Goal: Information Seeking & Learning: Learn about a topic

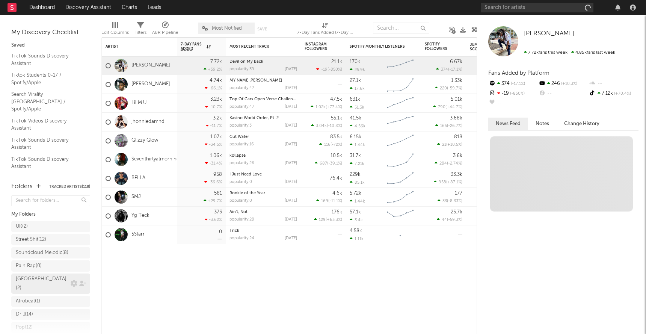
scroll to position [138, 0]
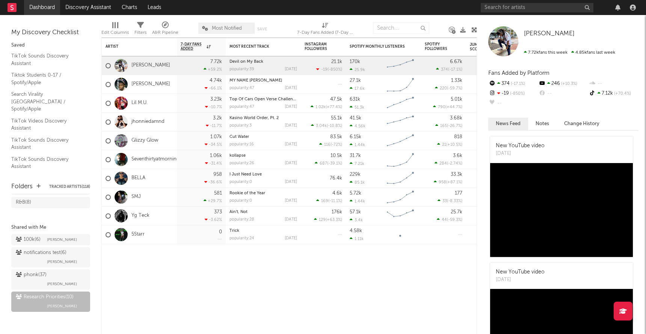
click at [34, 10] on link "Dashboard" at bounding box center [42, 7] width 36 height 15
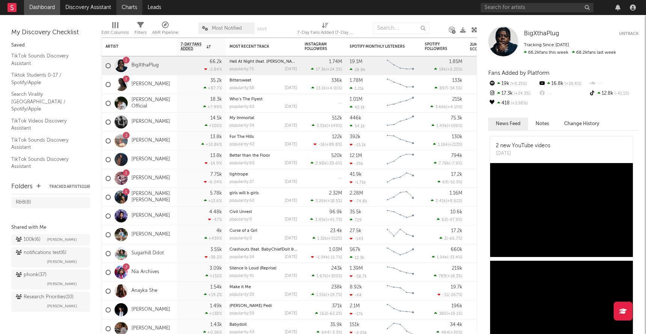
click at [131, 3] on link "Charts" at bounding box center [130, 7] width 26 height 15
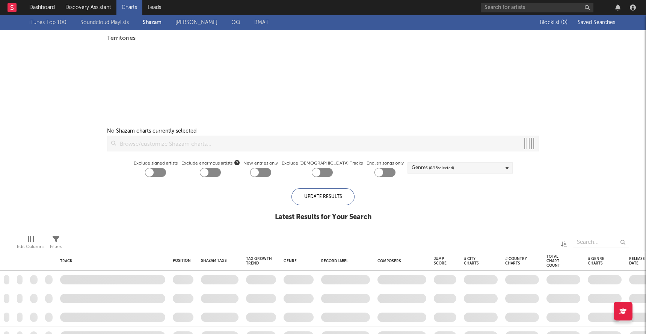
checkbox input "true"
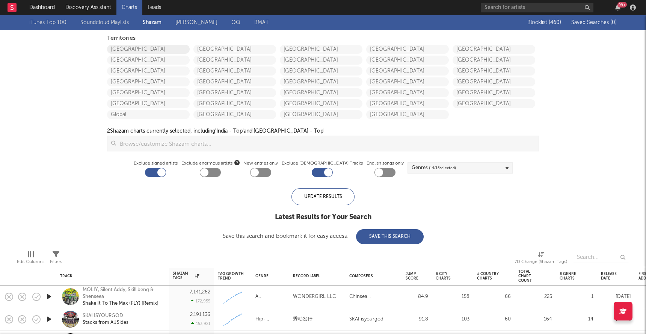
click at [138, 53] on link "[GEOGRAPHIC_DATA]" at bounding box center [148, 49] width 83 height 9
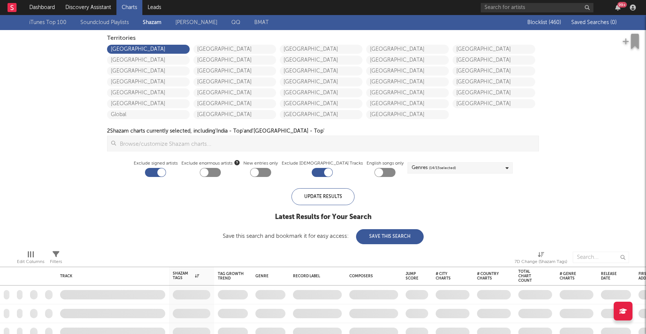
checkbox input "true"
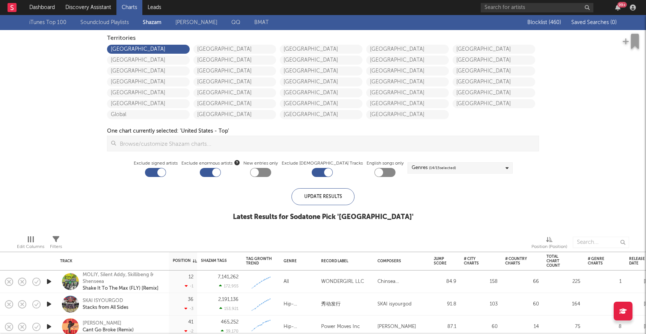
click at [135, 229] on div "Edit Columns Filters Position (Position)" at bounding box center [323, 240] width 646 height 23
click at [98, 3] on link "Discovery Assistant" at bounding box center [88, 7] width 56 height 15
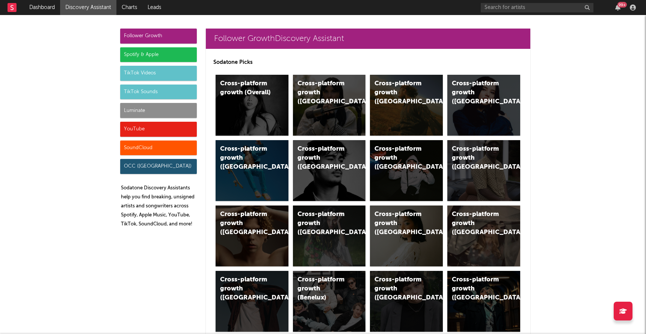
click at [151, 105] on div "Luminate" at bounding box center [158, 110] width 77 height 15
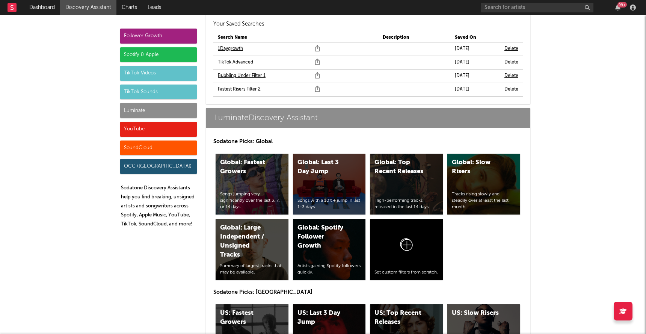
scroll to position [3427, 0]
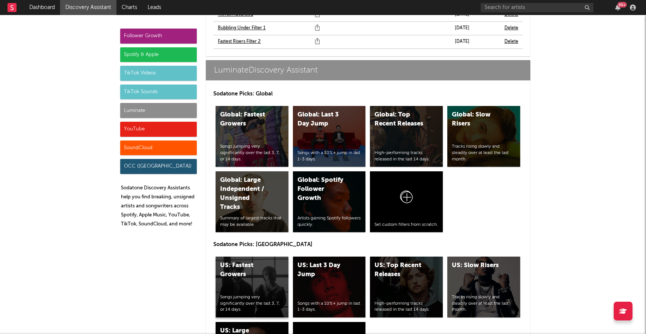
click at [251, 259] on div "US: Fastest Growers Songs jumping very significantly over the last 3, 7, or 14 …" at bounding box center [252, 287] width 73 height 61
click at [404, 257] on div "US: Top Recent Releases High-performing tracks released in the last 14 days." at bounding box center [406, 287] width 73 height 61
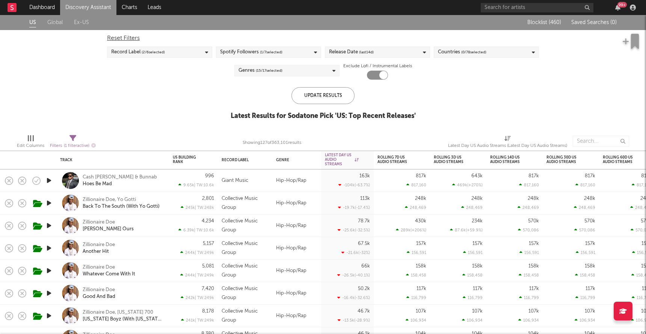
click at [143, 125] on div "US Global Ex-US Blocklist ( 460 ) Saved Searches ( 0 ) Reset Filters Record Lab…" at bounding box center [323, 71] width 646 height 113
click at [360, 45] on div "Reset Filters Record Label ( 2 / 6 selected) Spotify Followers ( 1 / 7 selected…" at bounding box center [323, 55] width 440 height 50
click at [355, 51] on div "Release Date (last 14 d)" at bounding box center [351, 52] width 45 height 9
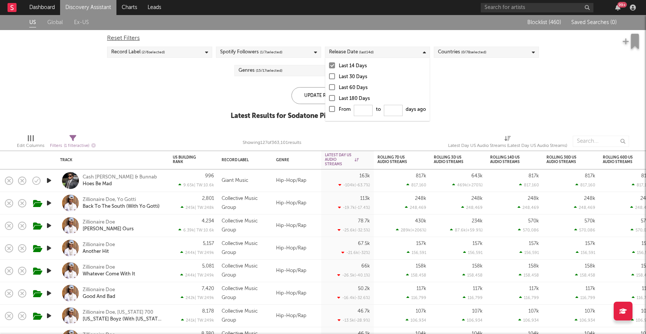
click at [332, 110] on div at bounding box center [332, 109] width 6 height 6
click at [329, 110] on input "From to days ago" at bounding box center [329, 111] width 0 height 12
click at [259, 102] on div "Update Results Latest Results for Your Search ' US: Top Recent Releases '" at bounding box center [323, 107] width 179 height 41
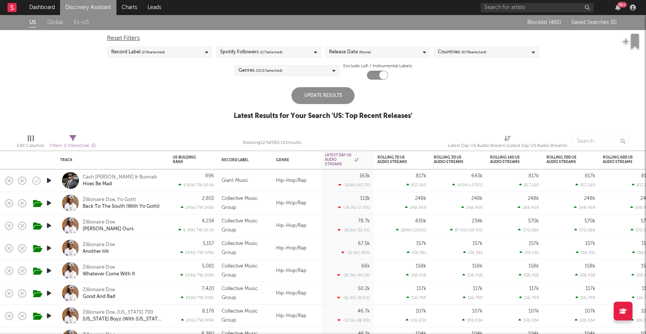
click at [338, 89] on div "Update Results" at bounding box center [323, 95] width 63 height 17
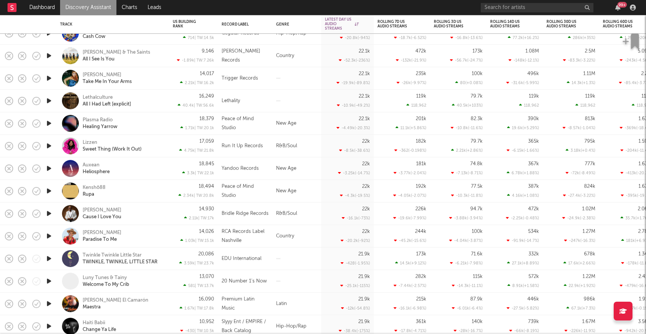
click at [48, 144] on icon "button" at bounding box center [49, 145] width 8 height 9
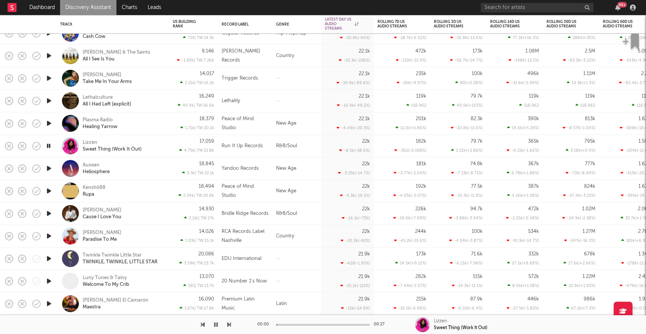
click at [48, 144] on icon "button" at bounding box center [48, 145] width 7 height 9
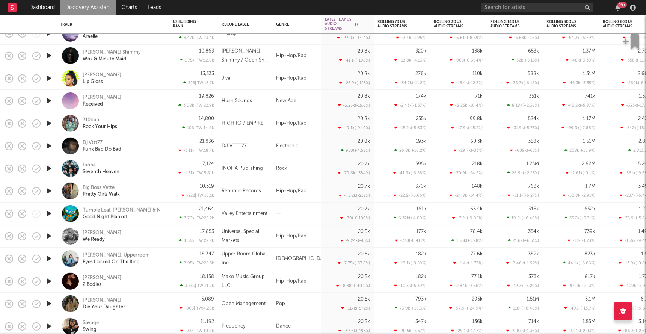
click at [49, 192] on icon "button" at bounding box center [49, 190] width 8 height 9
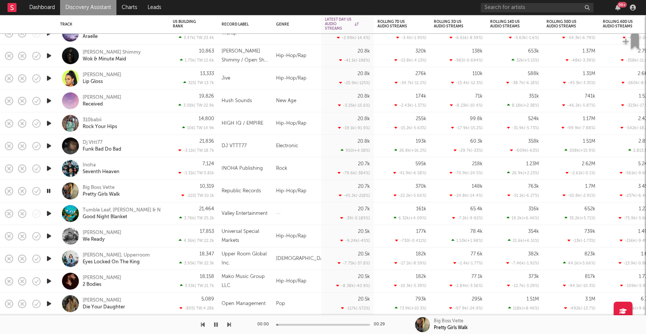
click at [49, 192] on icon "button" at bounding box center [48, 190] width 7 height 9
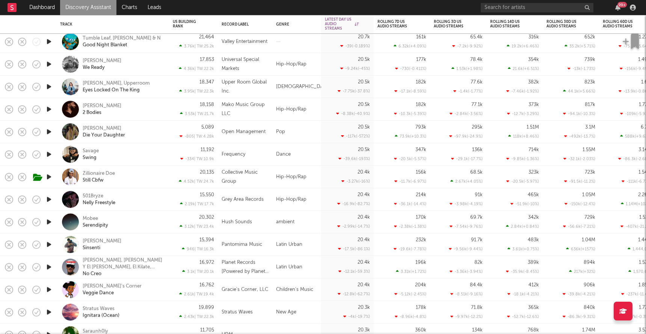
click at [50, 179] on icon "button" at bounding box center [49, 176] width 8 height 9
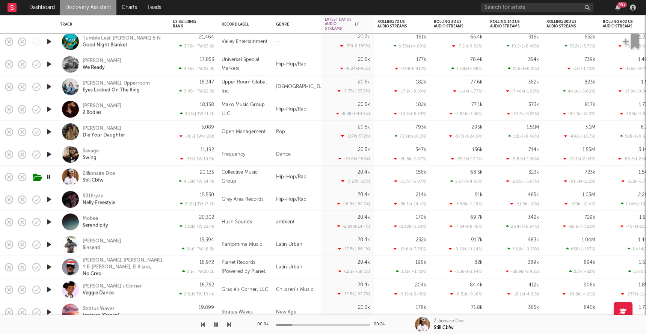
click at [50, 179] on icon "button" at bounding box center [48, 176] width 7 height 9
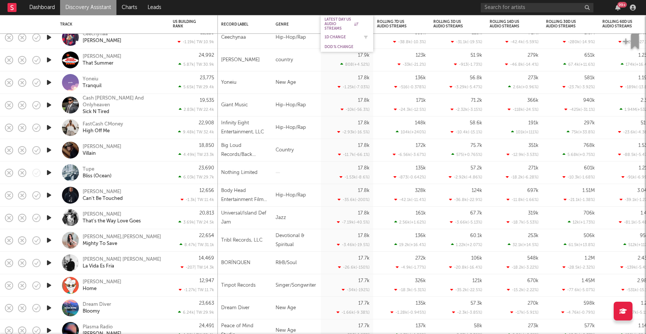
click at [331, 38] on div "1D Change" at bounding box center [342, 37] width 34 height 5
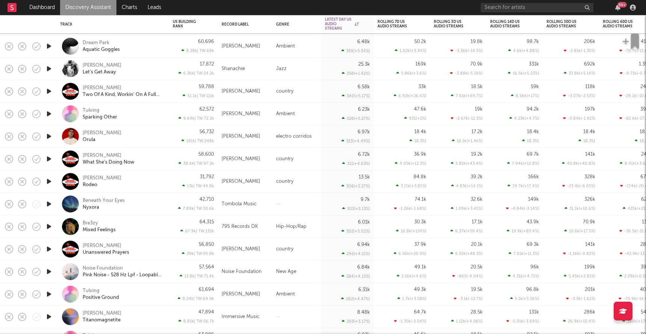
click at [79, 8] on link "Discovery Assistant" at bounding box center [88, 7] width 56 height 15
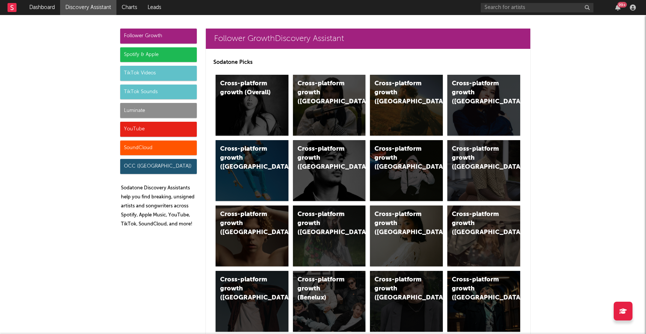
click at [145, 125] on div "YouTube" at bounding box center [158, 129] width 77 height 15
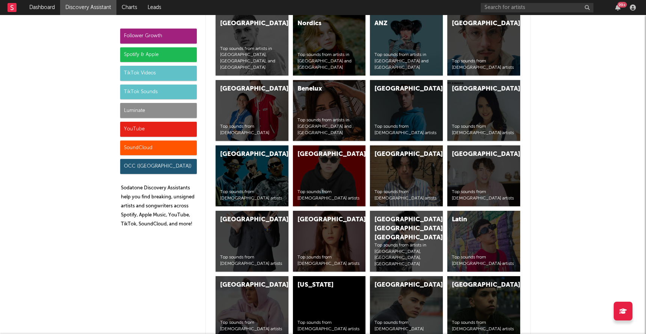
scroll to position [4370, 0]
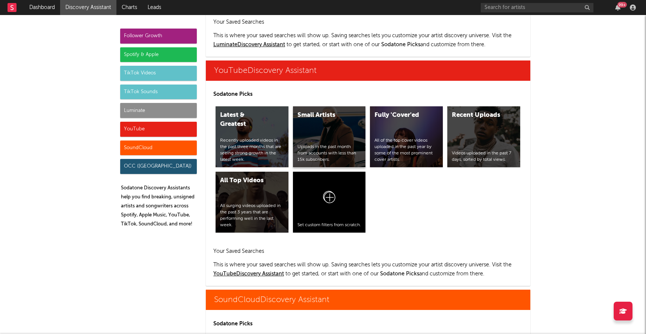
click at [318, 144] on div "Uploads in the past month from accounts with less than 15k subscribers." at bounding box center [330, 153] width 64 height 19
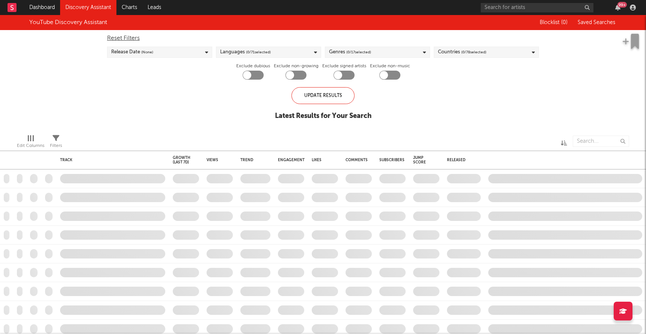
checkbox input "true"
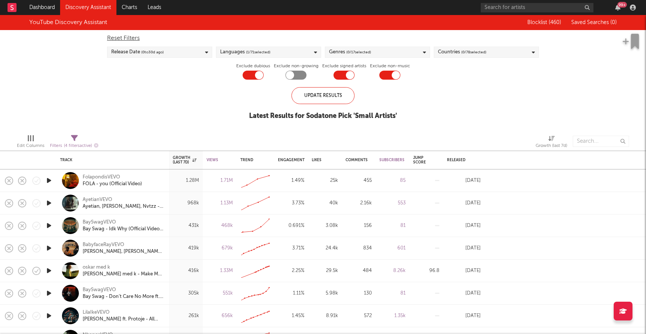
click at [351, 51] on span "( 0 / 17 selected)" at bounding box center [359, 52] width 25 height 9
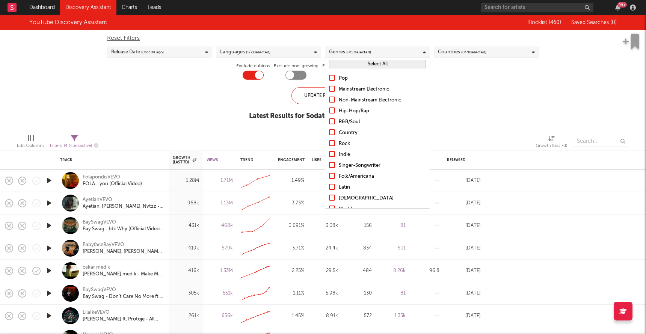
click at [333, 112] on div at bounding box center [332, 110] width 6 height 6
click at [329, 112] on input "Hip-Hop/Rap" at bounding box center [329, 111] width 0 height 9
click at [317, 98] on div "Update Results" at bounding box center [323, 95] width 63 height 17
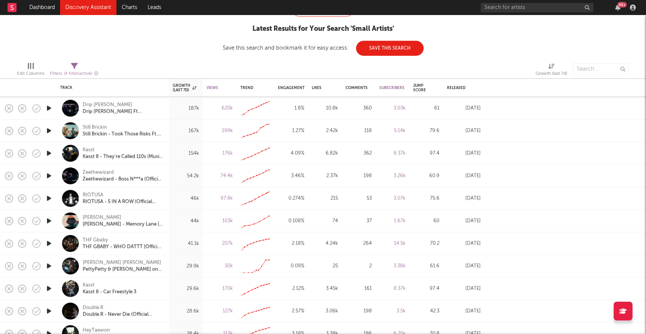
click at [48, 154] on icon "button" at bounding box center [49, 153] width 8 height 9
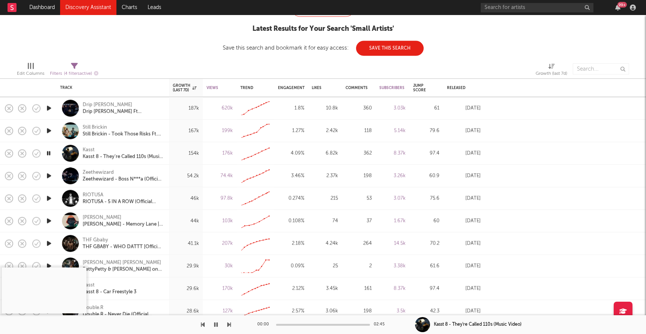
click at [48, 154] on icon "button" at bounding box center [48, 153] width 7 height 9
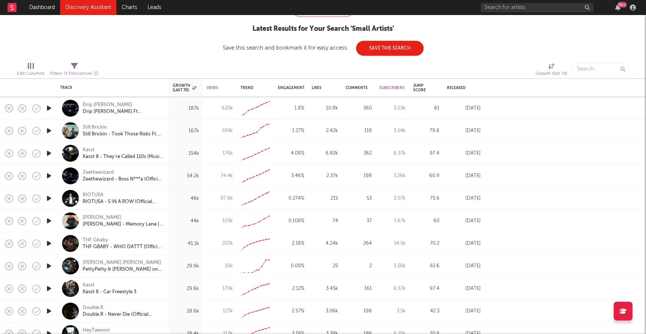
click at [50, 129] on icon "button" at bounding box center [49, 130] width 8 height 9
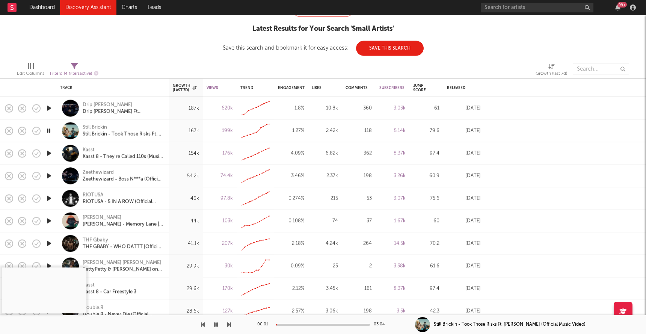
click at [50, 129] on icon "button" at bounding box center [48, 130] width 7 height 9
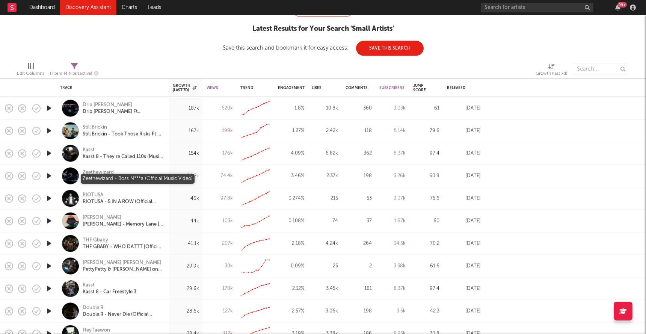
click at [104, 182] on div "Zeethewizard - Boss N***a (Official Music Video)" at bounding box center [123, 179] width 81 height 7
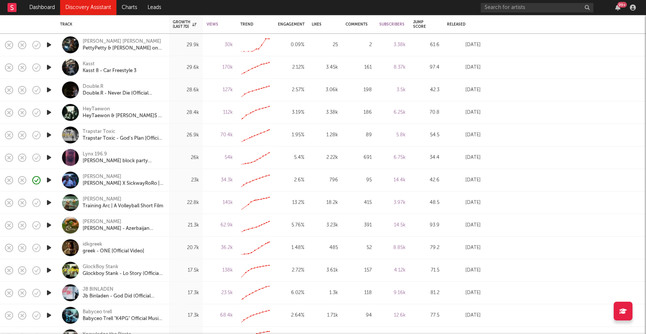
click at [48, 250] on icon "button" at bounding box center [49, 247] width 8 height 9
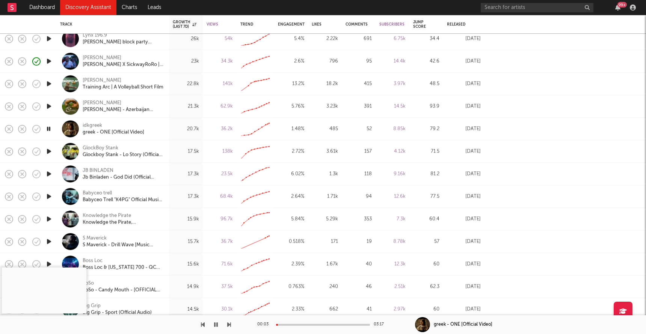
click at [49, 152] on icon "button" at bounding box center [49, 151] width 8 height 9
click at [49, 152] on icon "button" at bounding box center [48, 151] width 7 height 9
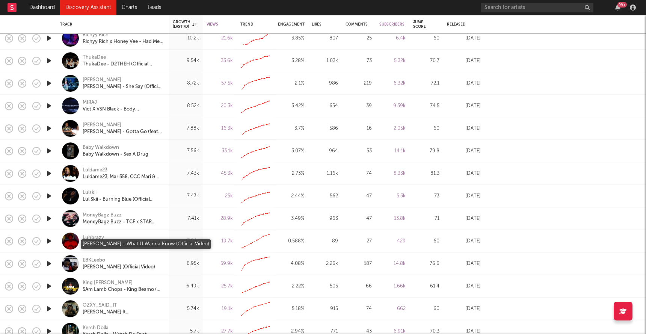
click at [114, 246] on div "Luh Brazy - What U Wanna Know (Official Video)" at bounding box center [123, 244] width 81 height 7
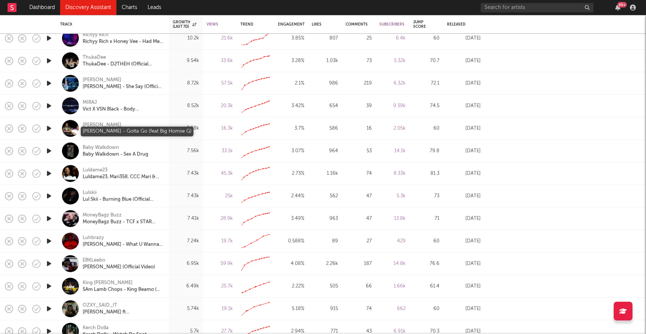
click at [132, 130] on div "Yc Mula - Gotta Go (feat Big Homiie G)" at bounding box center [123, 132] width 81 height 7
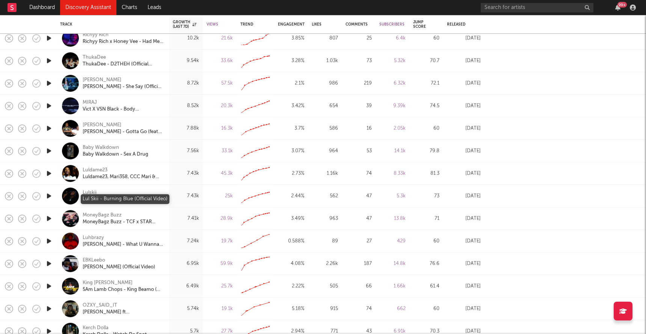
click at [127, 197] on div "Lul Skii - Burning Blue (Official Video)" at bounding box center [123, 199] width 81 height 7
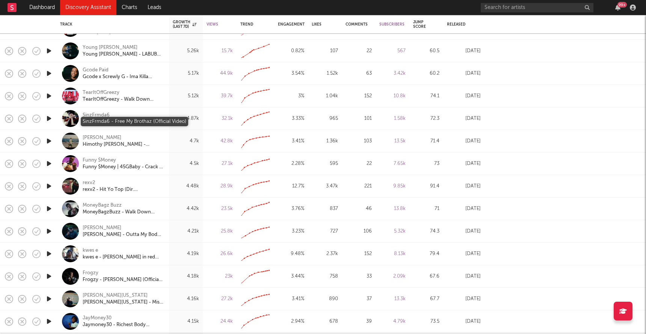
click at [132, 124] on div "SinzFrmda6 - Free My Brothaz (Official Video)" at bounding box center [123, 122] width 81 height 7
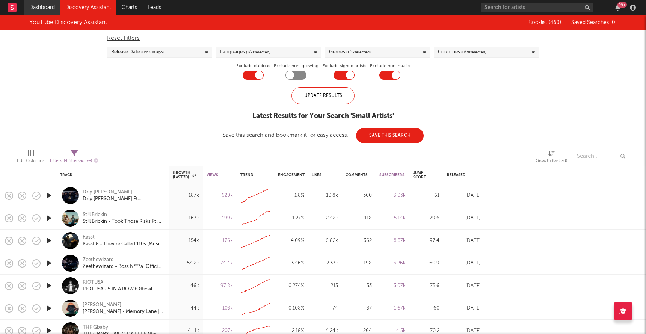
click at [48, 4] on link "Dashboard" at bounding box center [42, 7] width 36 height 15
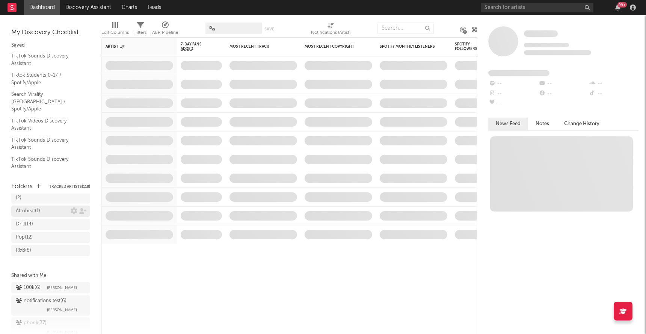
scroll to position [138, 0]
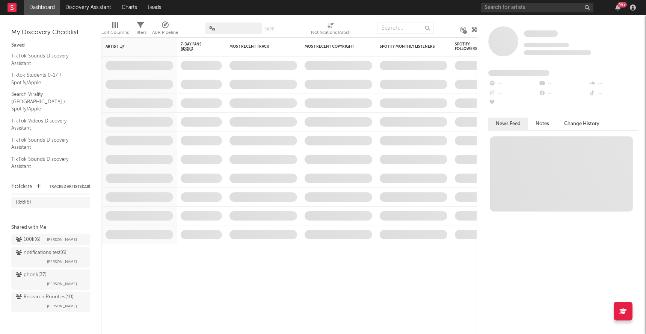
click at [50, 302] on span "Brendan Condron" at bounding box center [62, 306] width 30 height 9
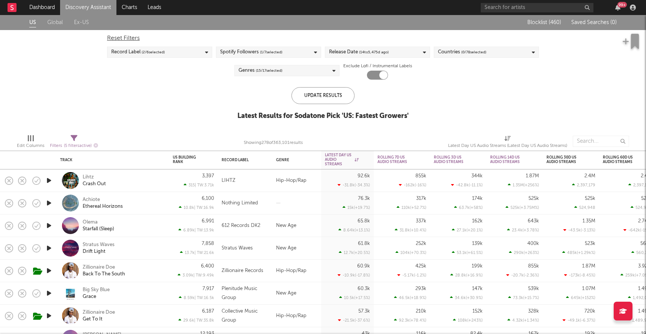
click at [379, 53] on span "( 14 to 5,475 d ago)" at bounding box center [374, 52] width 30 height 9
click at [366, 110] on input "14" at bounding box center [363, 110] width 19 height 11
type input "1"
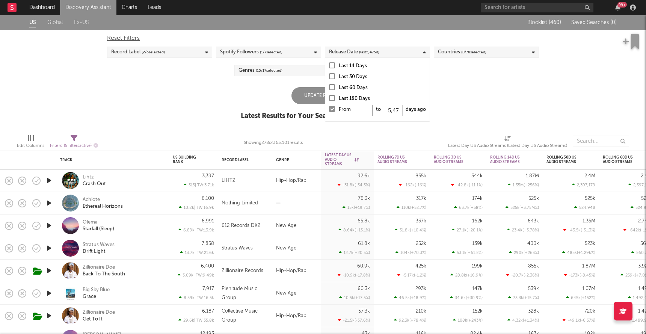
type input "0"
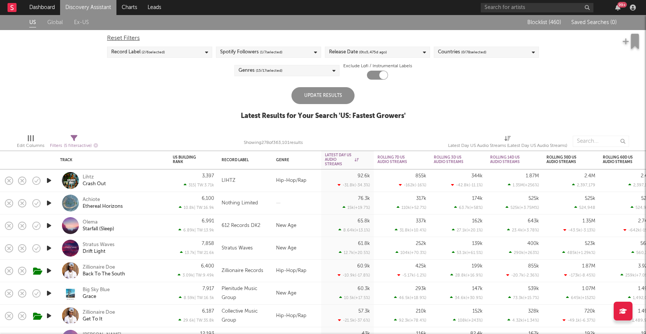
click at [302, 93] on div "Update Results" at bounding box center [323, 95] width 63 height 17
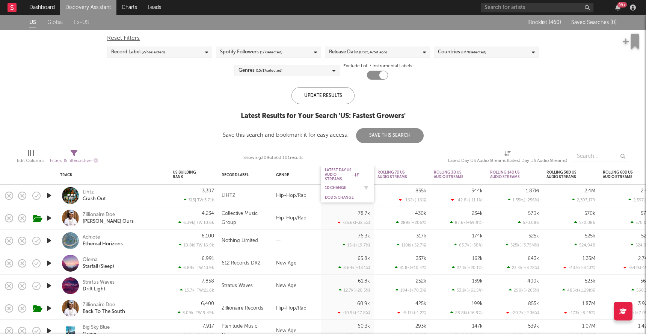
click at [334, 188] on div "1D Change" at bounding box center [342, 188] width 34 height 5
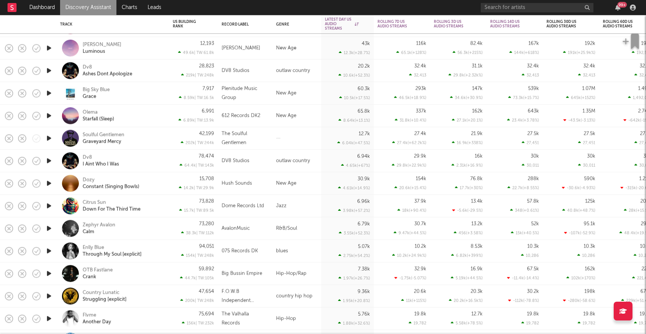
click at [50, 162] on icon "button" at bounding box center [49, 160] width 8 height 9
click at [50, 162] on icon "button" at bounding box center [48, 160] width 7 height 9
click at [98, 163] on div "I Aint Who I Was" at bounding box center [101, 164] width 36 height 7
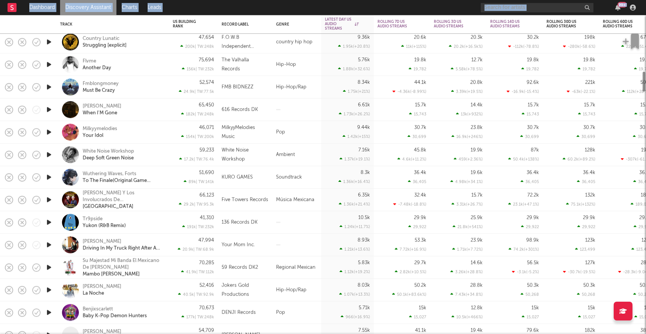
click at [156, 334] on html "Dashboard Discovery Assistant Charts Leads 99 + Notifications Settings Mark all…" at bounding box center [323, 167] width 646 height 334
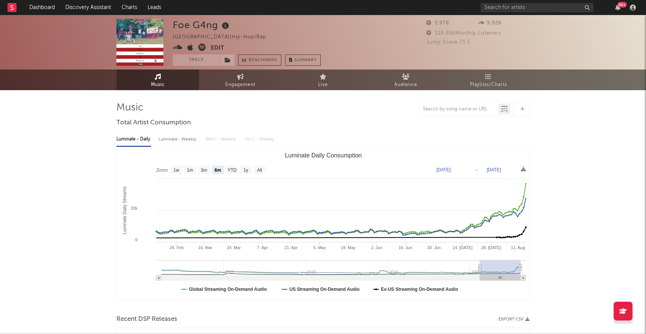
select select "6m"
click at [202, 46] on icon at bounding box center [202, 48] width 8 height 8
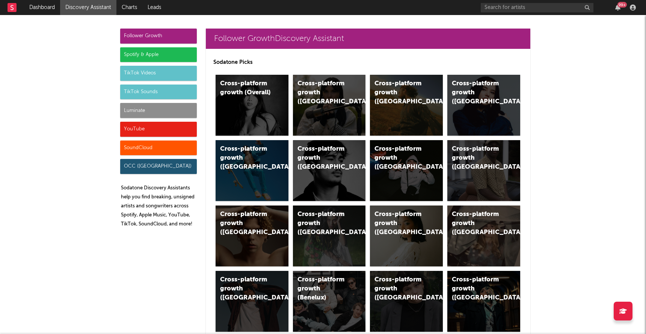
scroll to position [3427, 0]
